Goal: Task Accomplishment & Management: Manage account settings

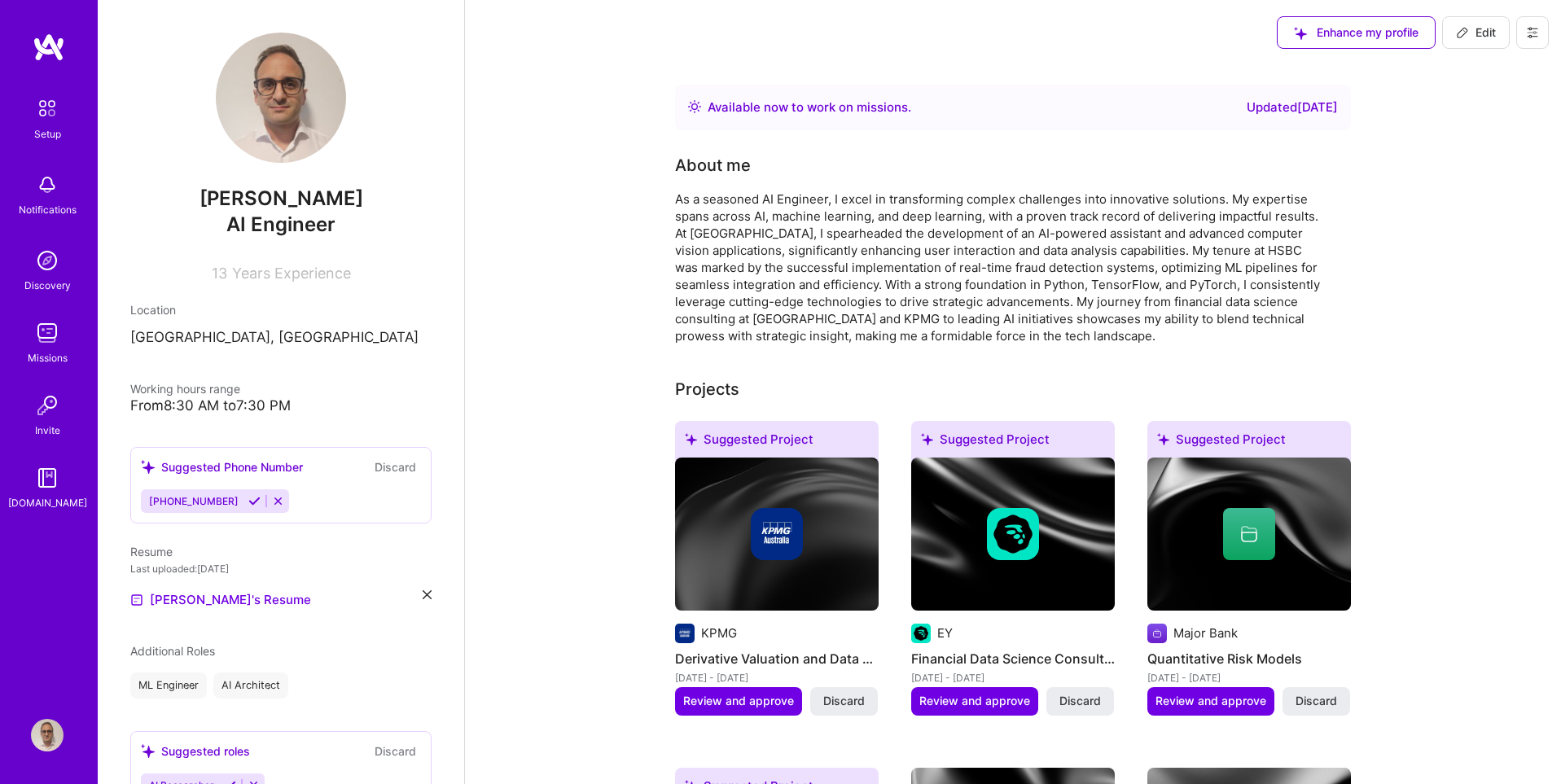
click at [39, 111] on img at bounding box center [46, 108] width 34 height 34
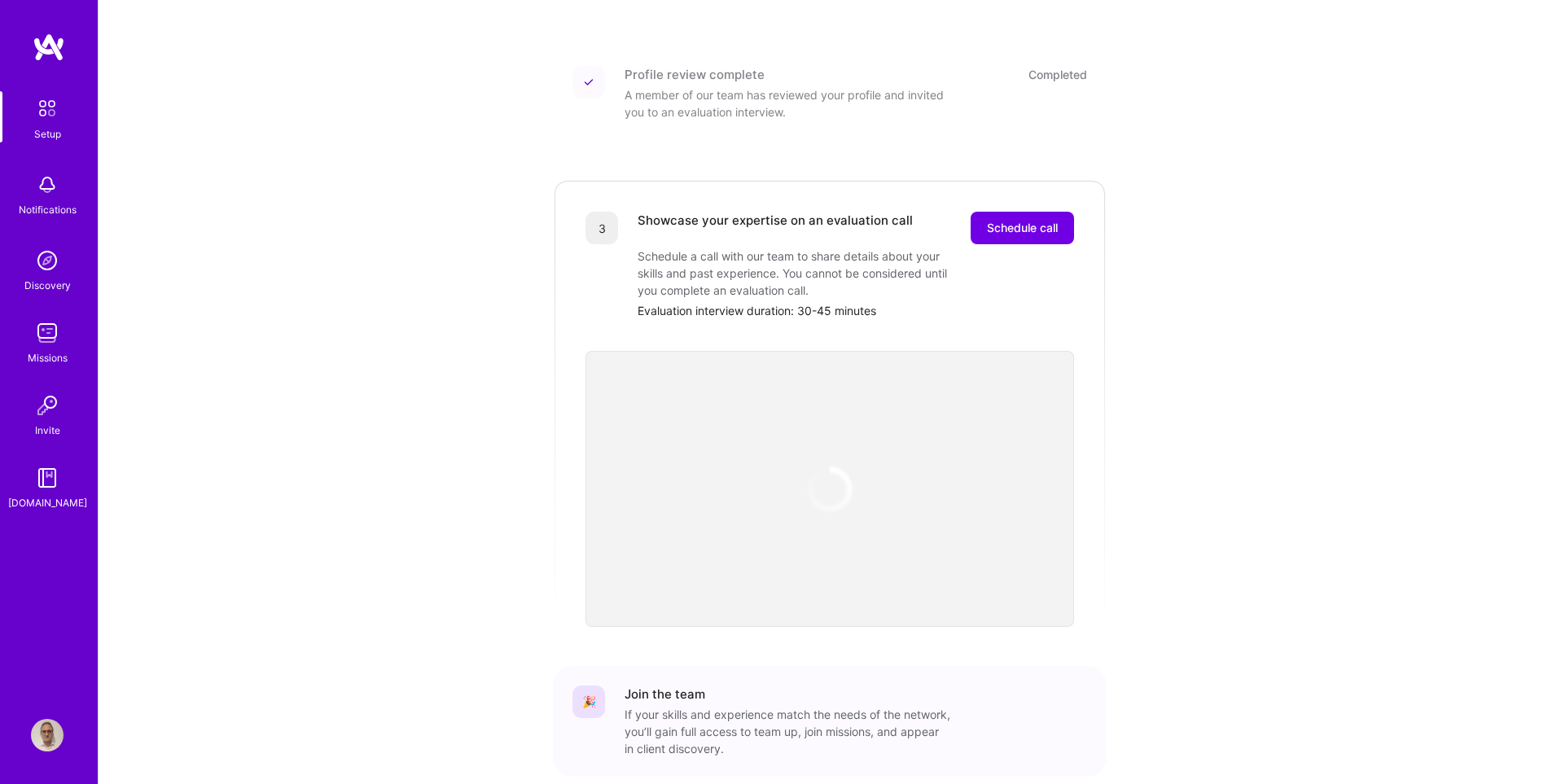
scroll to position [338, 0]
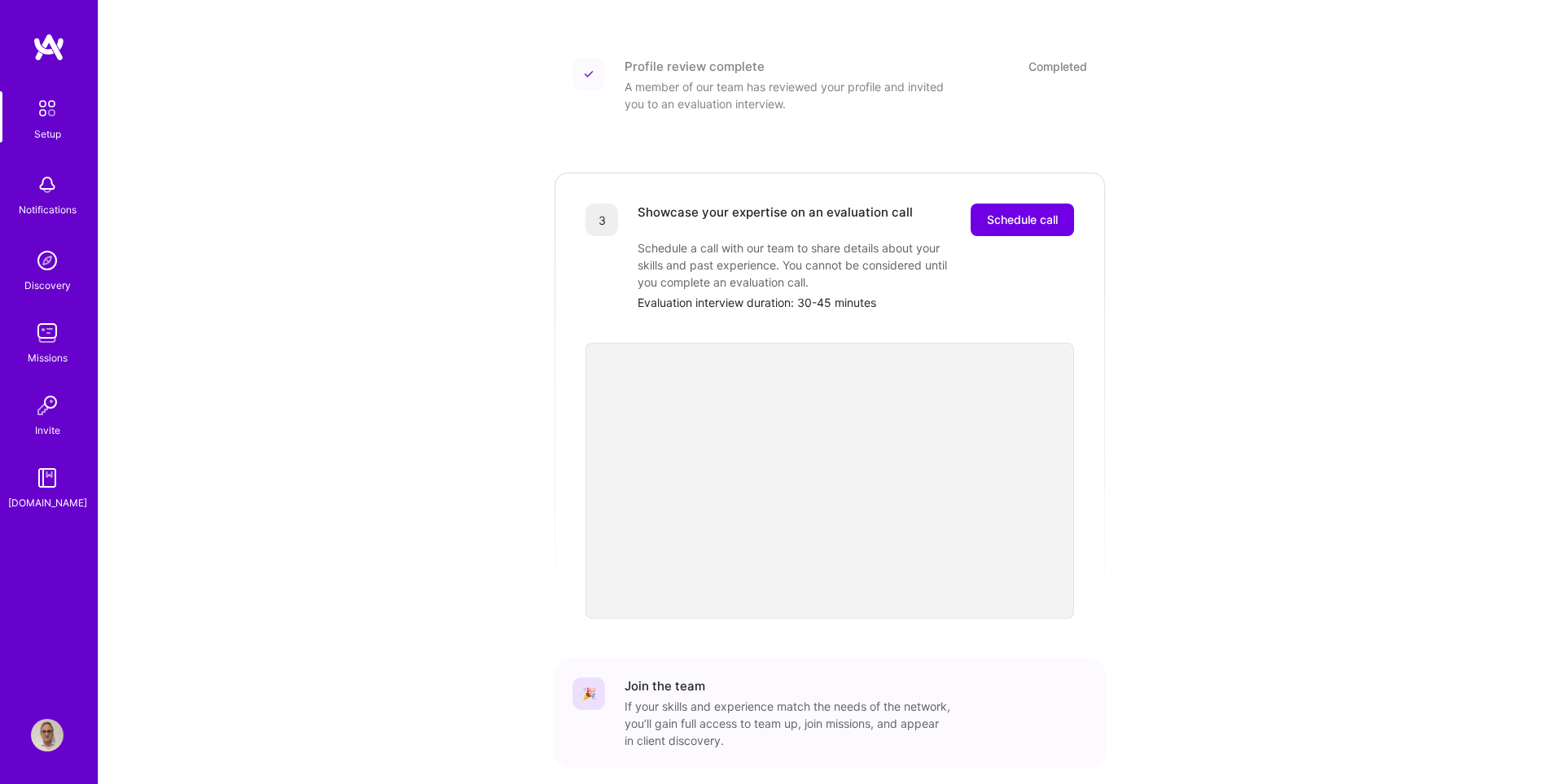
click at [56, 724] on img at bounding box center [46, 735] width 32 height 32
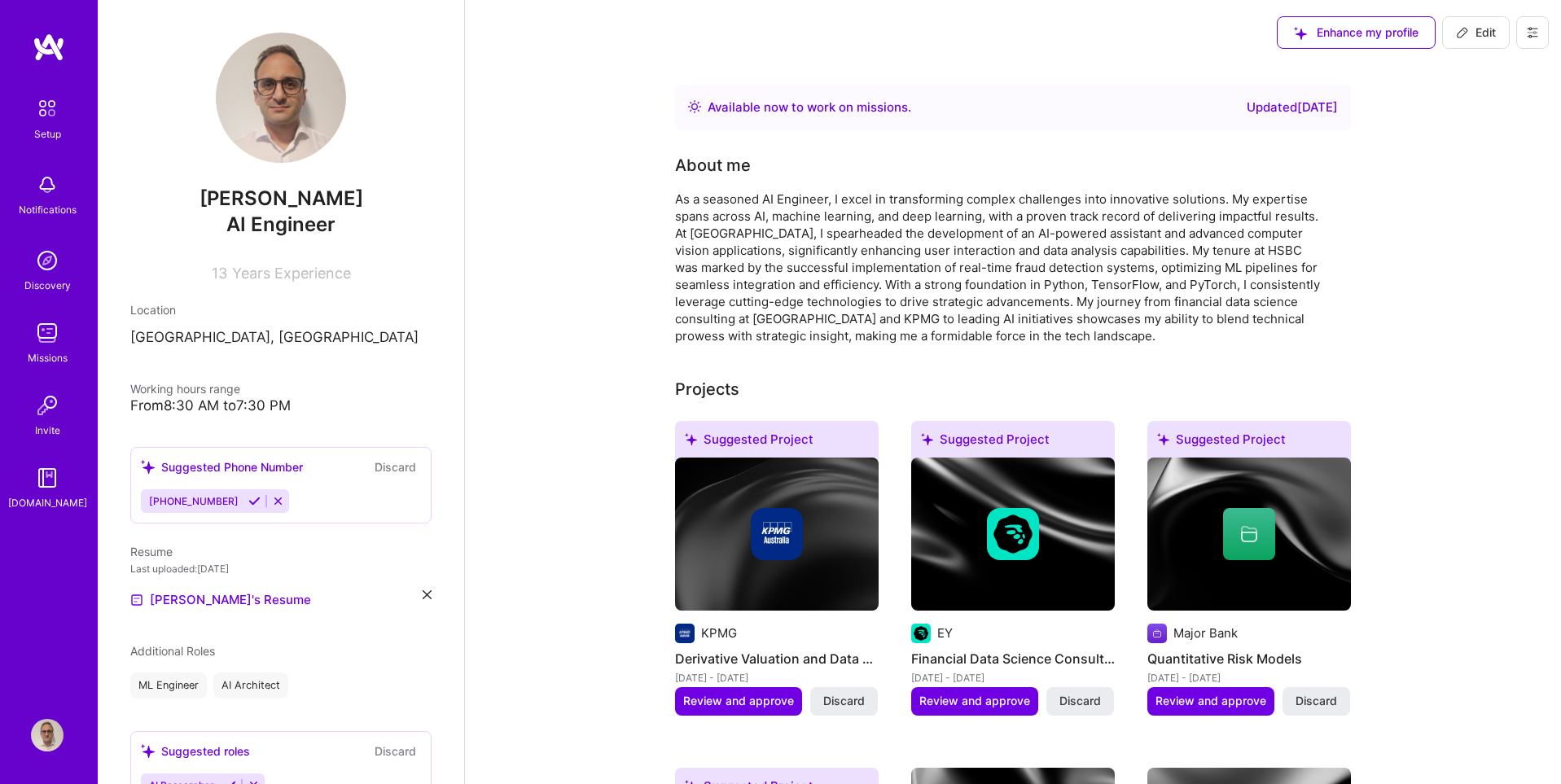
drag, startPoint x: 208, startPoint y: 197, endPoint x: 399, endPoint y: 196, distance: 191.0
click at [399, 196] on span "[PERSON_NAME]" at bounding box center [281, 199] width 301 height 25
copy span "[PERSON_NAME]"
